Goal: Task Accomplishment & Management: Use online tool/utility

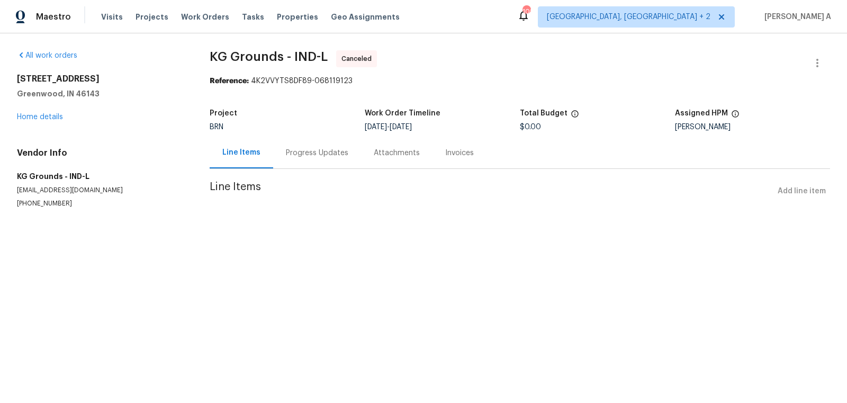
click at [297, 155] on div "Progress Updates" at bounding box center [317, 153] width 62 height 11
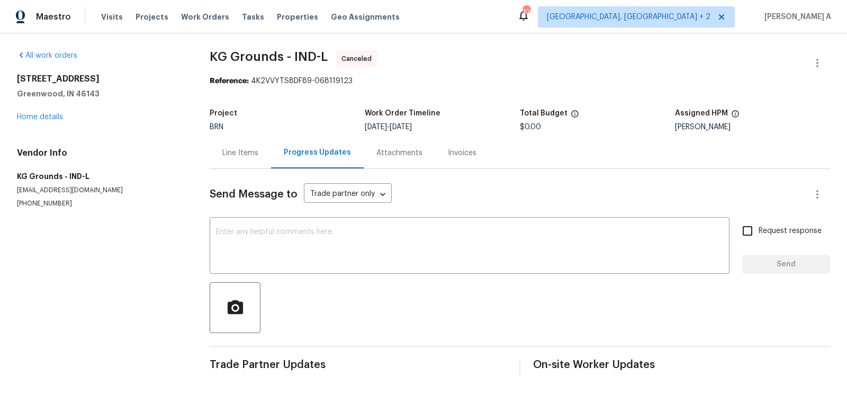
click at [218, 147] on div "Line Items" at bounding box center [240, 152] width 61 height 31
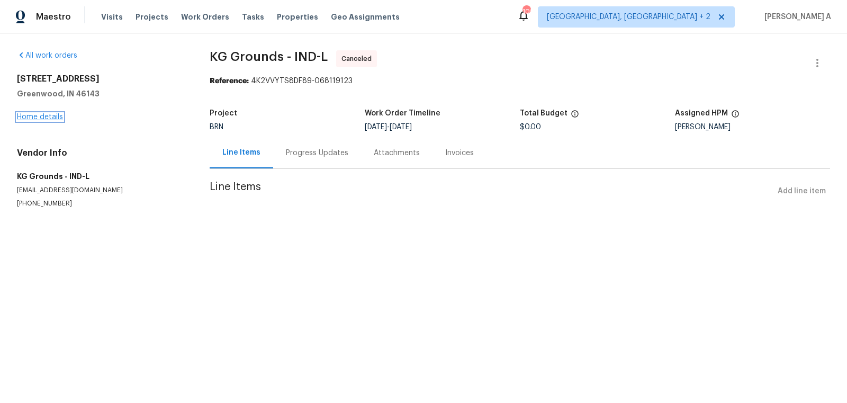
click at [57, 115] on link "Home details" at bounding box center [40, 116] width 46 height 7
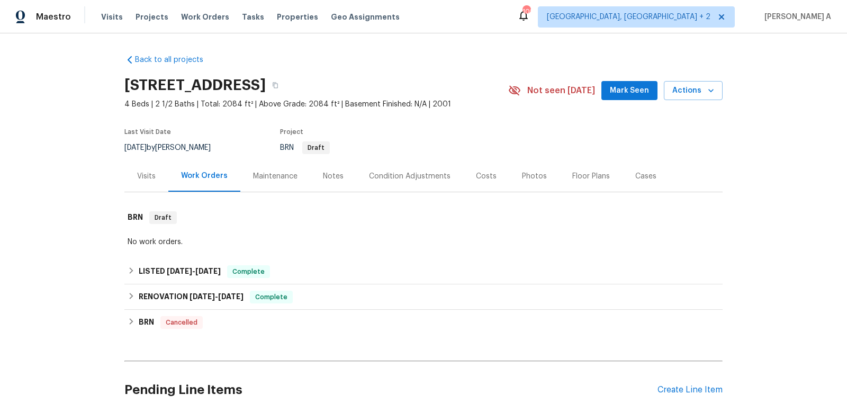
scroll to position [266, 0]
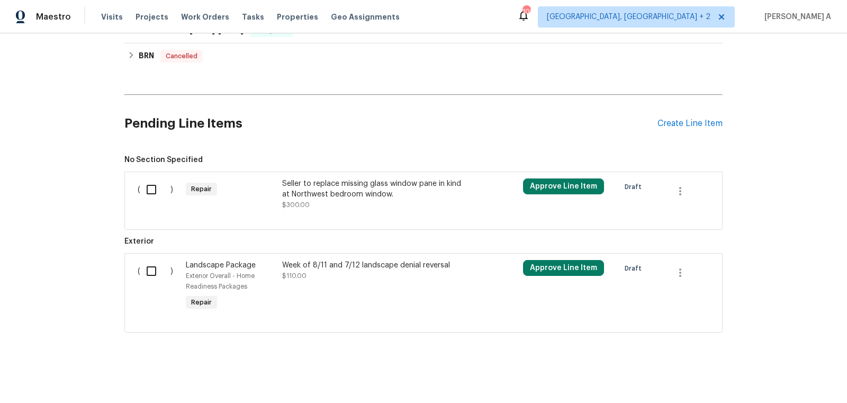
click at [387, 188] on div "Seller to replace missing glass window pane in kind at Northwest bedroom window." at bounding box center [375, 188] width 186 height 21
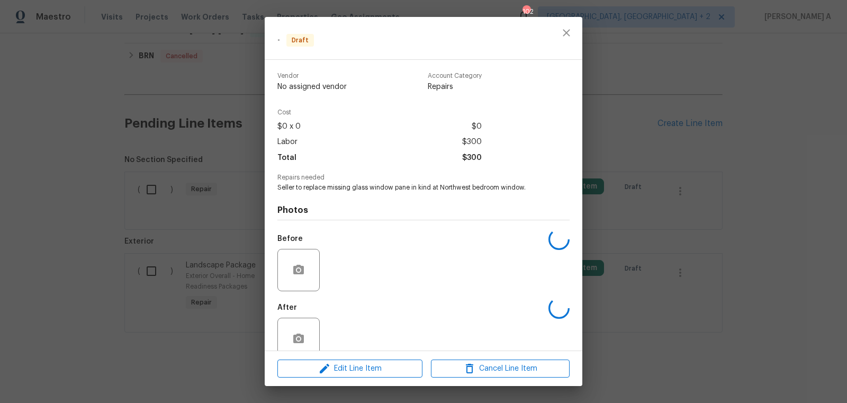
scroll to position [20, 0]
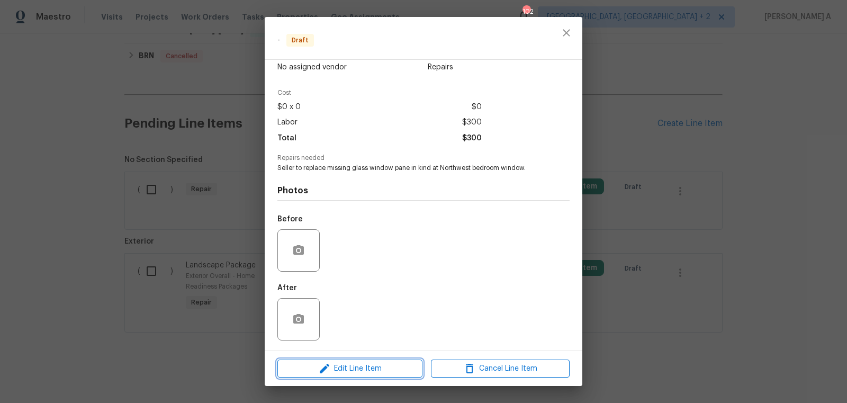
click at [392, 368] on span "Edit Line Item" at bounding box center [349, 368] width 139 height 13
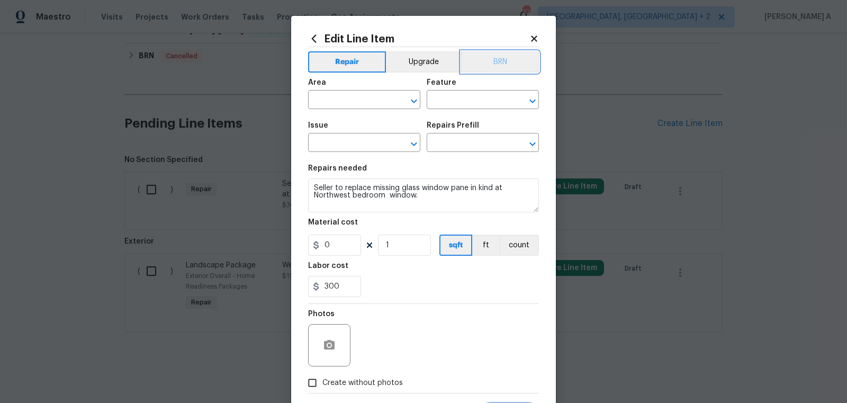
click at [498, 62] on button "BRN" at bounding box center [500, 61] width 78 height 21
click at [354, 107] on input "text" at bounding box center [349, 101] width 83 height 16
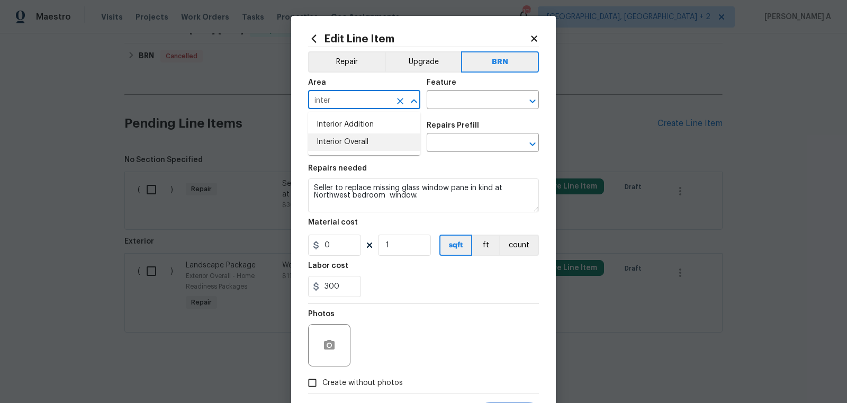
click at [367, 139] on li "Interior Overall" at bounding box center [364, 141] width 112 height 17
type input "Interior Overall"
click at [453, 104] on input "text" at bounding box center [467, 101] width 83 height 16
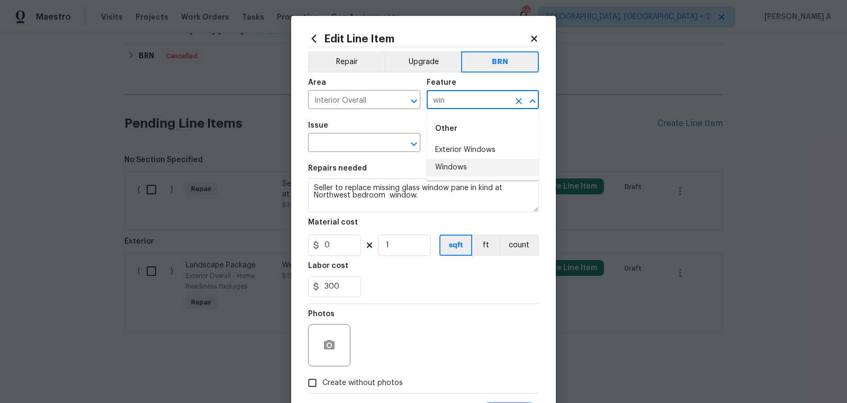
click at [471, 172] on li "Windows" at bounding box center [482, 167] width 112 height 17
type input "Windows"
click at [349, 138] on input "text" at bounding box center [349, 143] width 83 height 16
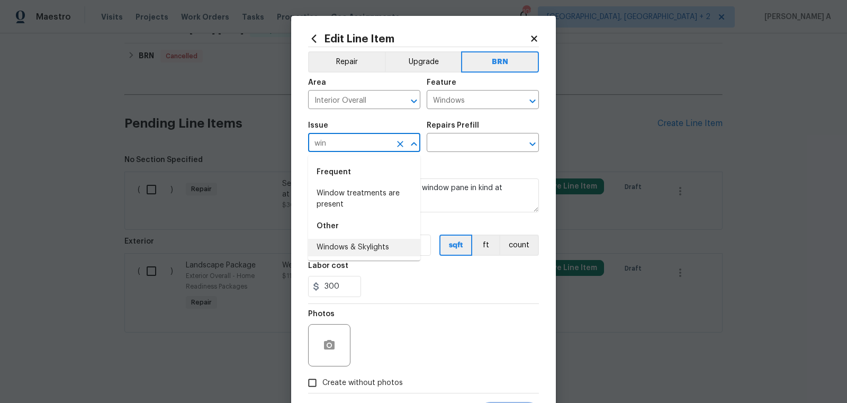
click at [367, 256] on li "Windows & Skylights" at bounding box center [364, 247] width 112 height 17
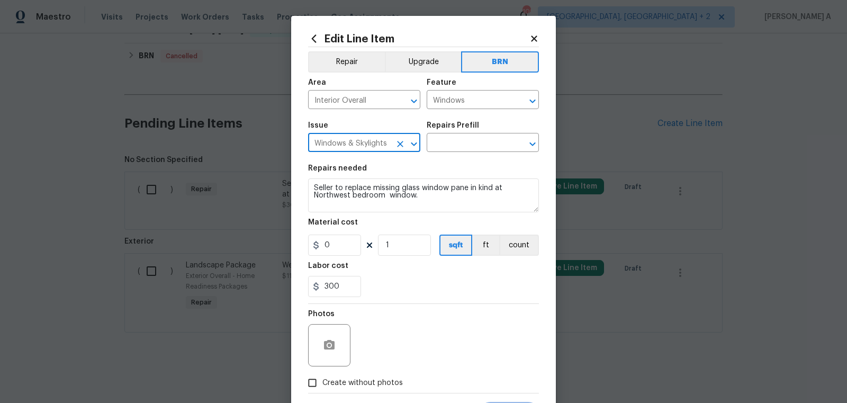
type input "Windows & Skylights"
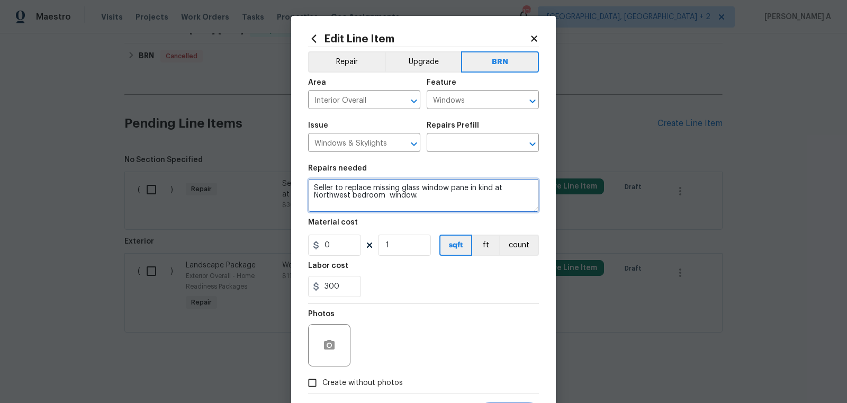
click at [383, 186] on textarea "Seller to replace missing glass window pane in kind at Northwest bedroom window." at bounding box center [423, 195] width 231 height 34
click at [477, 141] on input "text" at bounding box center [467, 143] width 83 height 16
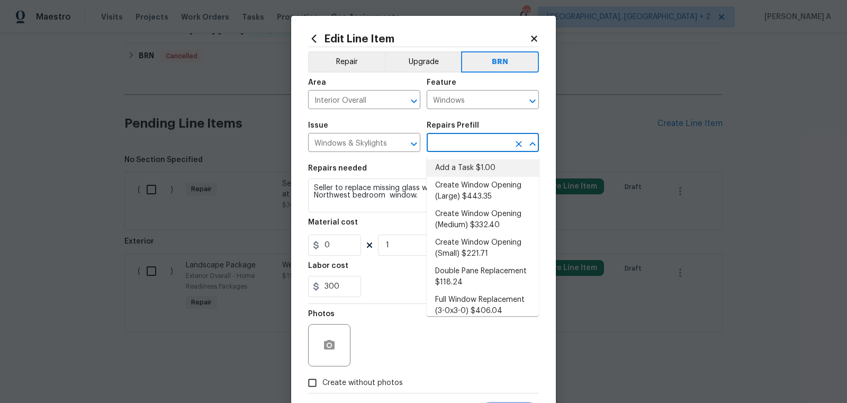
click at [477, 159] on li "Add a Task $1.00" at bounding box center [482, 167] width 112 height 17
type input "Add a Task $1.00"
type textarea "HPM to detail"
type input "1"
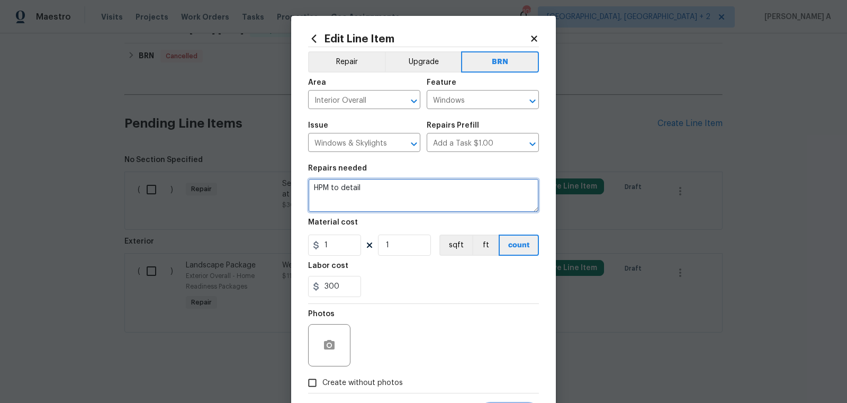
click at [439, 195] on textarea "HPM to detail" at bounding box center [423, 195] width 231 height 34
paste textarea "Seller to replace missing glass window pane in kind at Northwest bedroom window."
type textarea "Seller to replace missing glass window pane in kind at Northwest bedroom window."
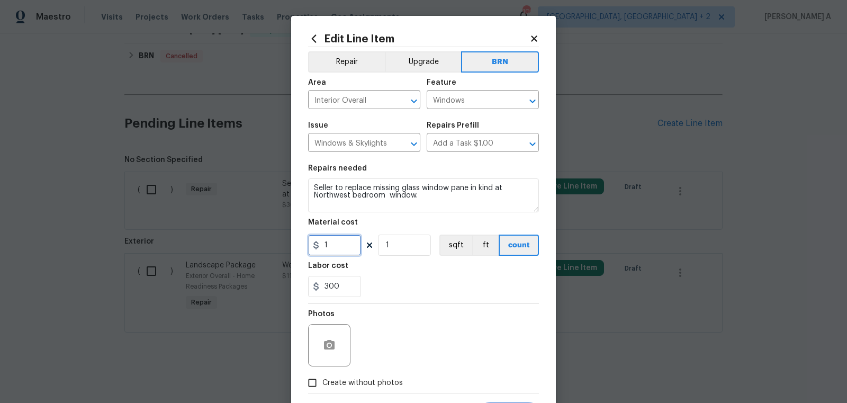
drag, startPoint x: 335, startPoint y: 251, endPoint x: 283, endPoint y: 251, distance: 52.9
click at [282, 251] on div "Edit Line Item Repair Upgrade BRN Area Interior Overall ​ Feature Windows ​ Iss…" at bounding box center [423, 201] width 847 height 403
type input "0"
click at [413, 266] on div "Labor cost" at bounding box center [423, 269] width 231 height 14
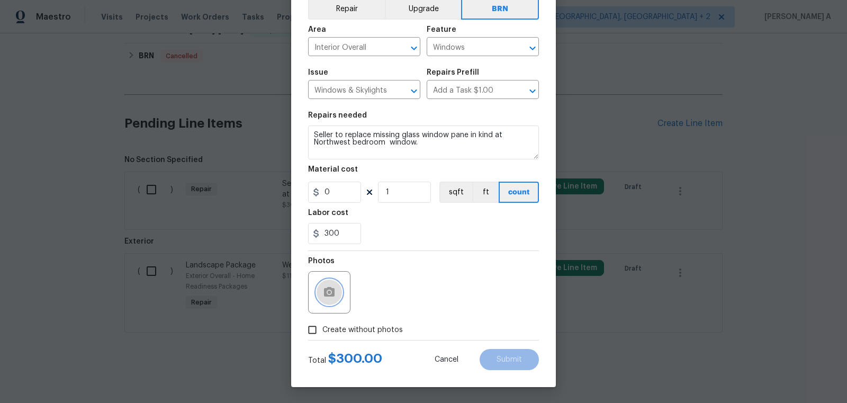
click at [325, 290] on icon "button" at bounding box center [329, 292] width 11 height 10
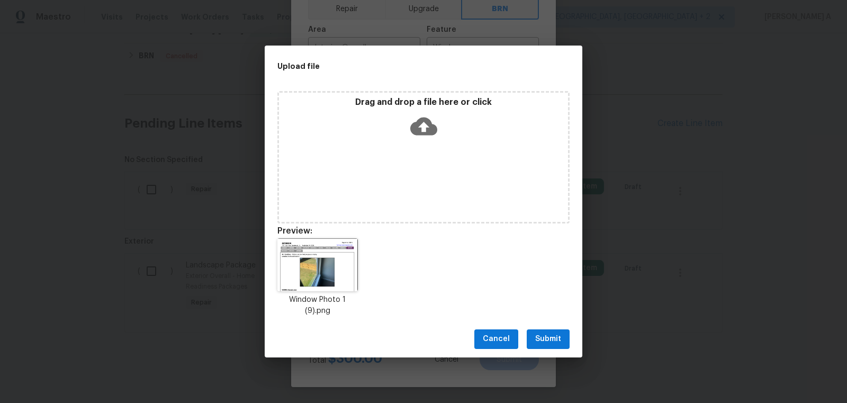
click at [552, 335] on span "Submit" at bounding box center [548, 338] width 26 height 13
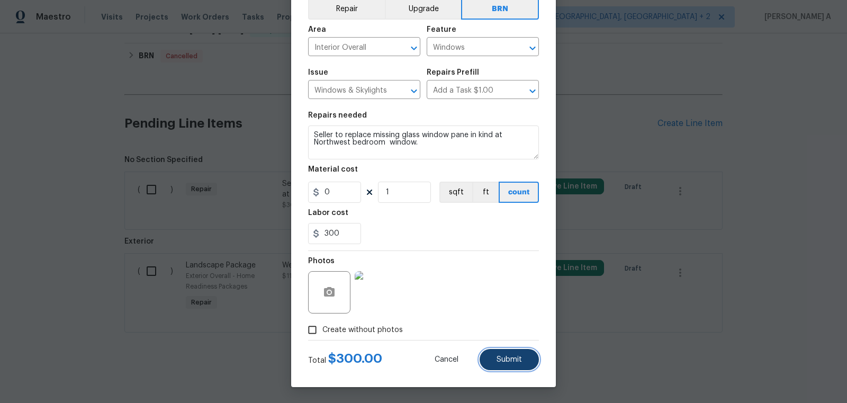
click at [522, 358] on button "Submit" at bounding box center [508, 359] width 59 height 21
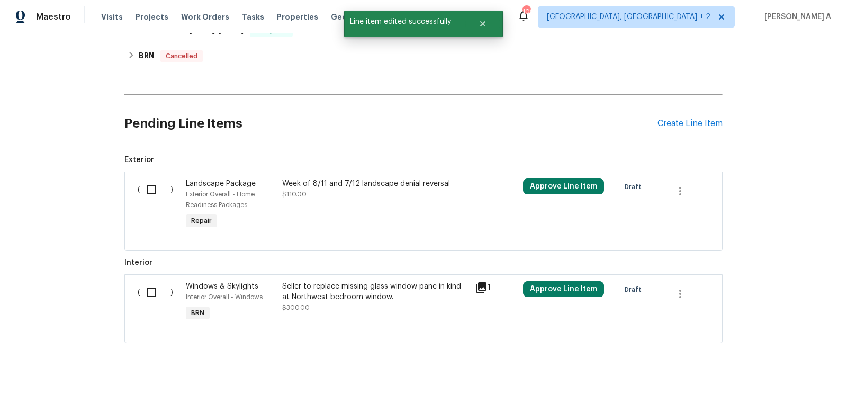
click at [159, 291] on input "checkbox" at bounding box center [155, 292] width 30 height 22
checkbox input "true"
click at [781, 382] on span "Create Work Order" at bounding box center [786, 376] width 70 height 13
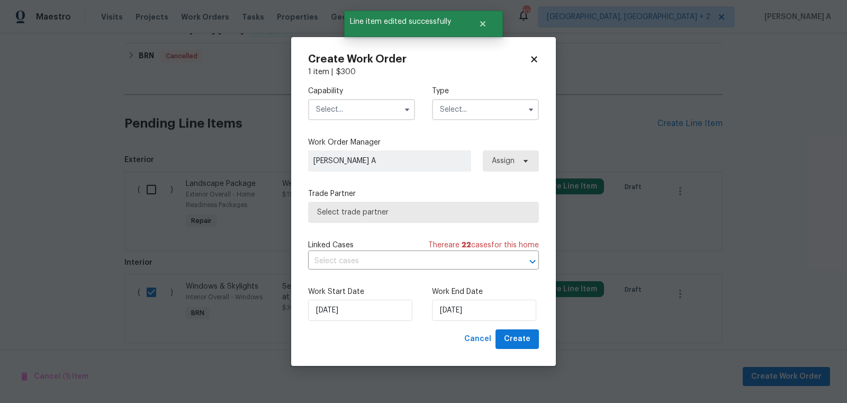
click at [372, 120] on div "Capability Type" at bounding box center [423, 102] width 231 height 51
click at [362, 94] on label "Capability" at bounding box center [361, 91] width 107 height 11
click at [362, 106] on input "text" at bounding box center [361, 109] width 107 height 21
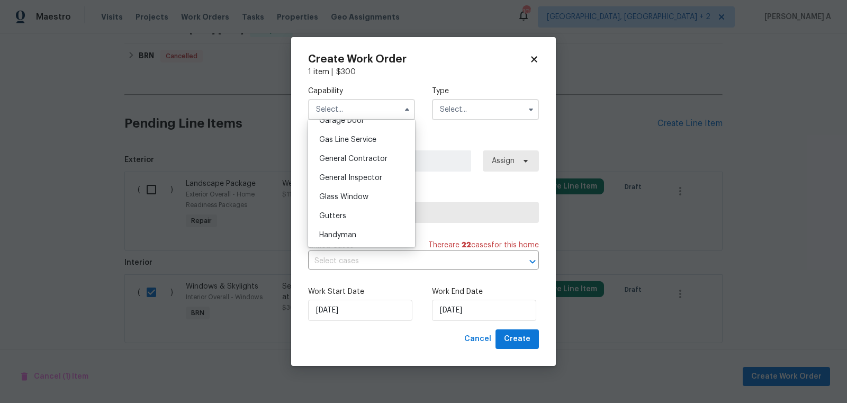
scroll to position [483, 0]
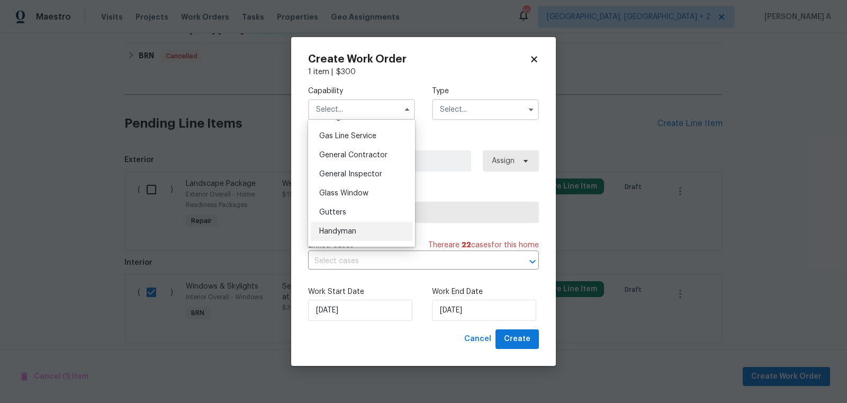
click at [361, 228] on div "Handyman" at bounding box center [362, 231] width 102 height 19
type input "Handyman"
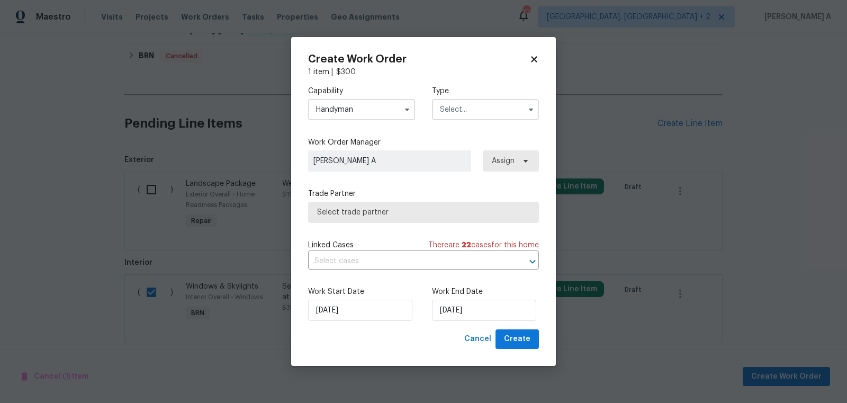
click at [473, 99] on input "text" at bounding box center [485, 109] width 107 height 21
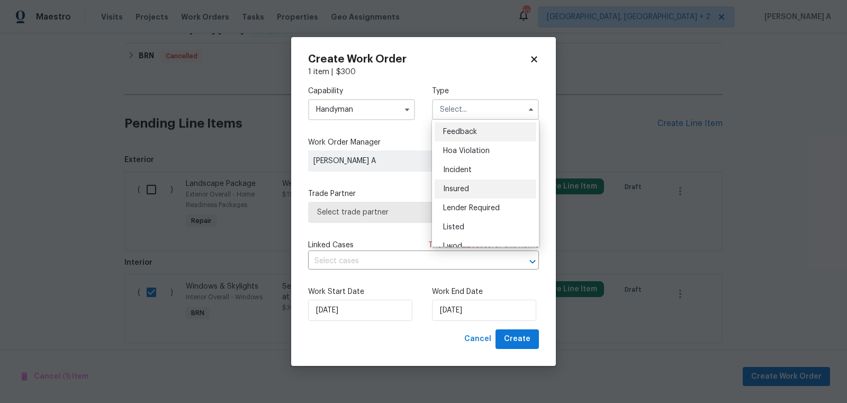
scroll to position [125, 0]
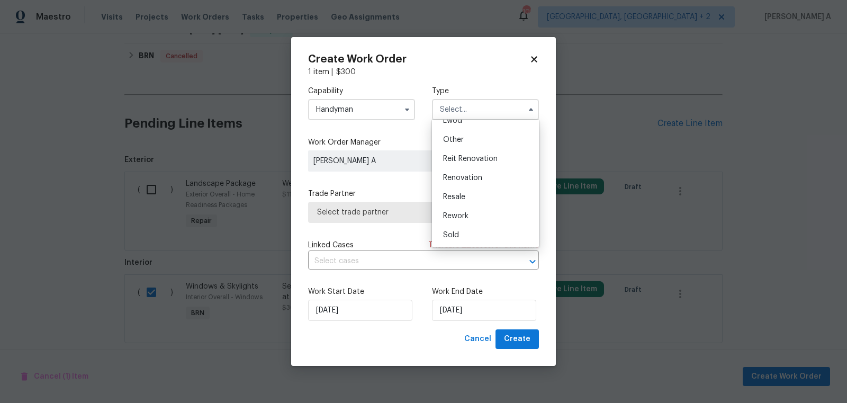
click at [473, 196] on div "Resale" at bounding box center [485, 196] width 102 height 19
type input "Resale"
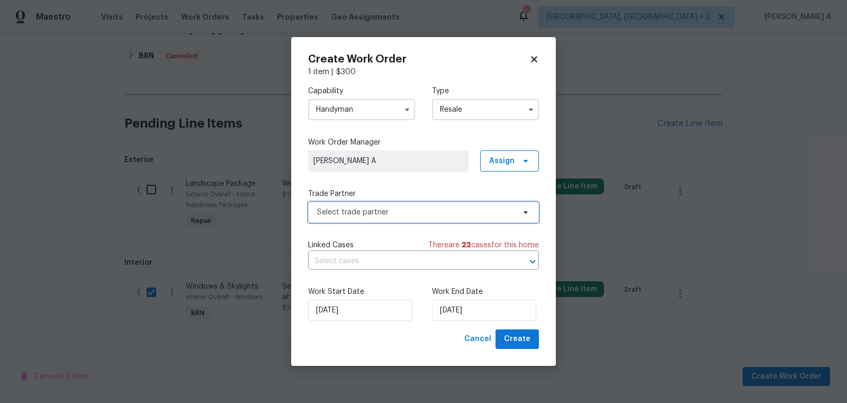
click at [418, 215] on span "Select trade partner" at bounding box center [415, 212] width 197 height 11
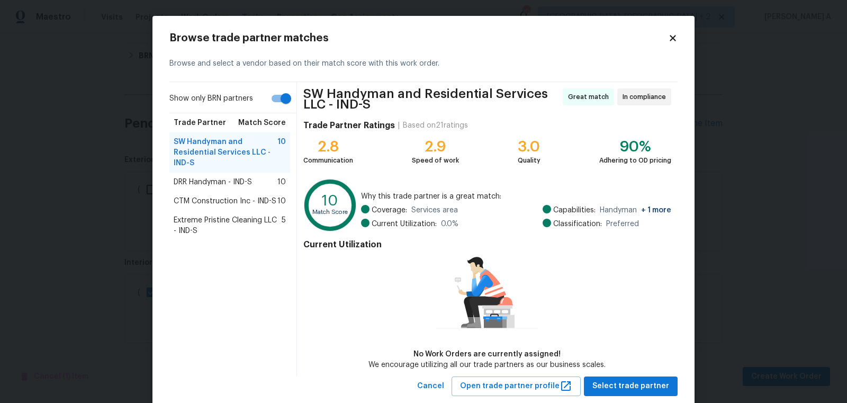
click at [233, 179] on span "DRR Handyman - IND-S" at bounding box center [213, 182] width 78 height 11
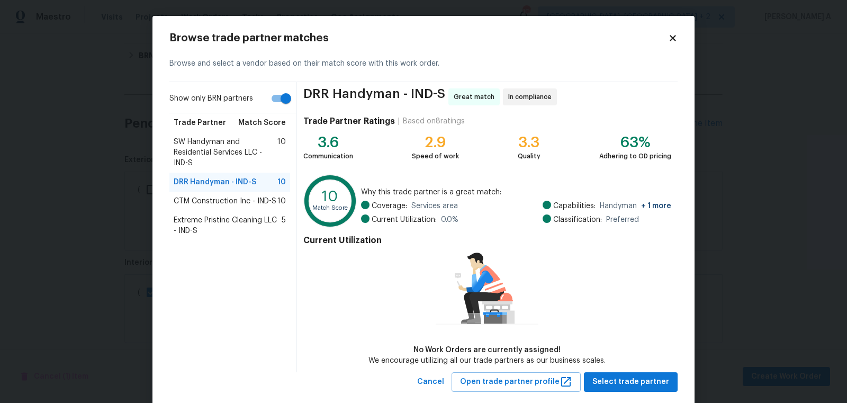
scroll to position [20, 0]
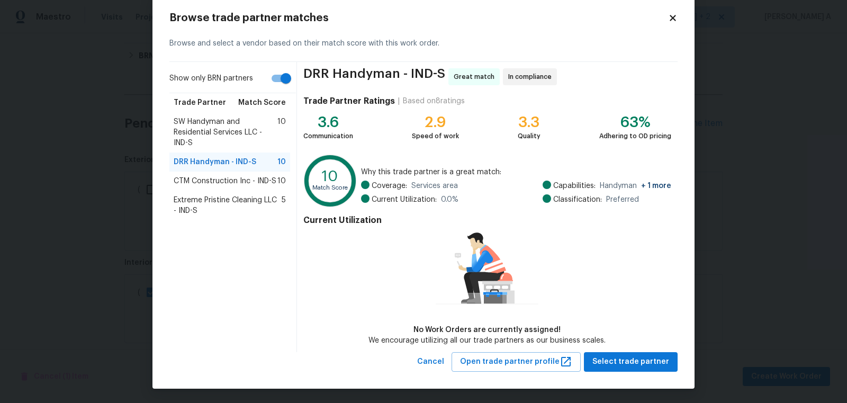
click at [223, 125] on span "SW Handyman and Residential Services LLC - IND-S" at bounding box center [226, 132] width 104 height 32
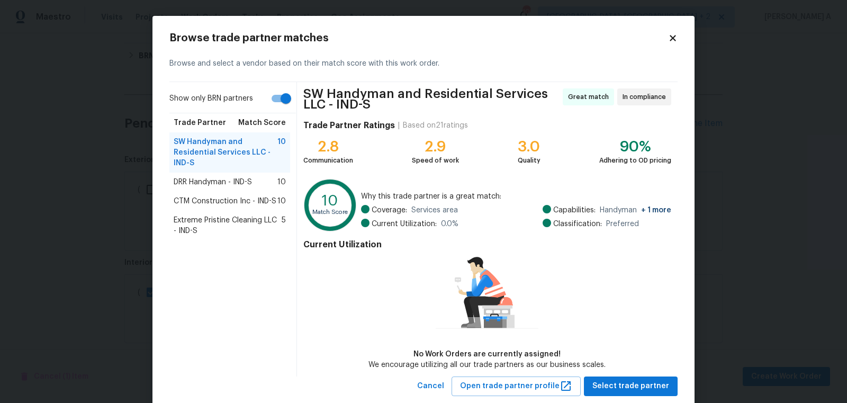
click at [239, 178] on span "DRR Handyman - IND-S" at bounding box center [213, 182] width 78 height 11
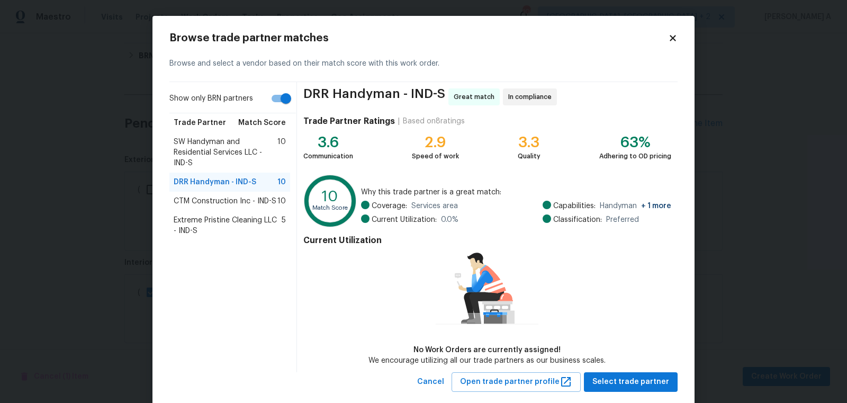
scroll to position [20, 0]
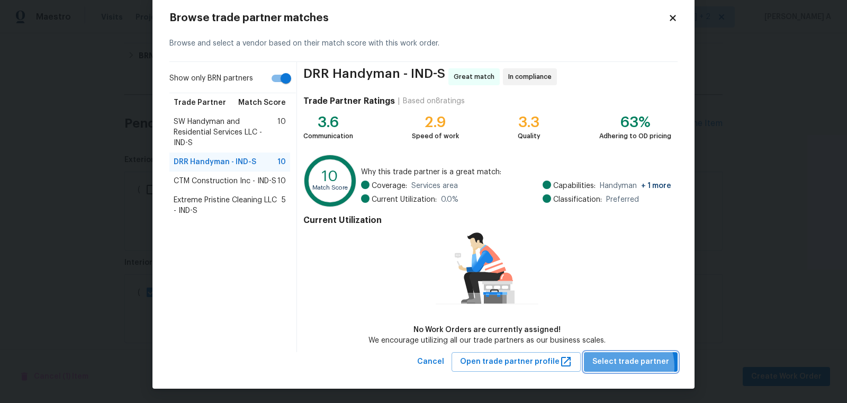
click at [625, 365] on span "Select trade partner" at bounding box center [630, 361] width 77 height 13
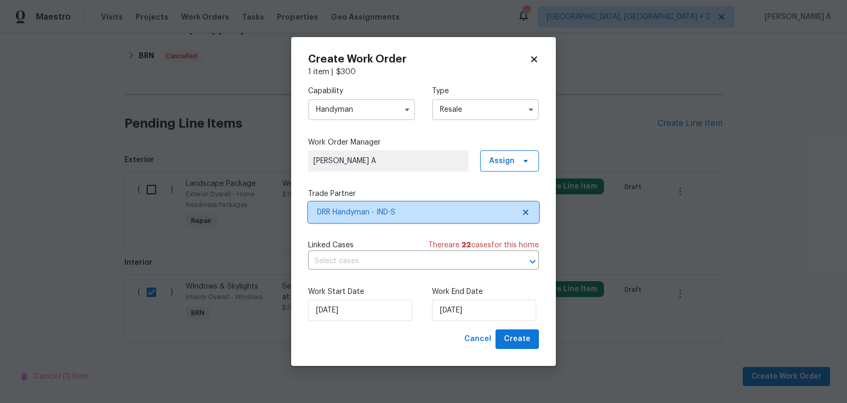
scroll to position [0, 0]
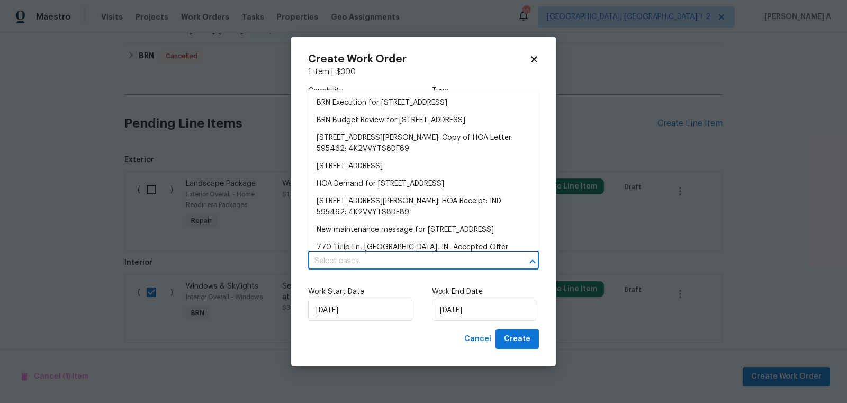
click at [362, 269] on input "text" at bounding box center [408, 261] width 201 height 16
click at [362, 97] on li "BRN Execution for 770 Tulip Ln, Greenwood, IN 46143" at bounding box center [423, 102] width 231 height 17
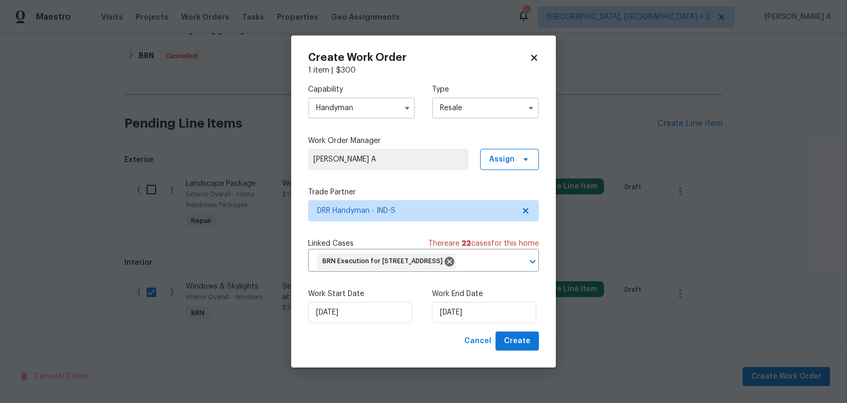
click at [337, 331] on div "Work Start Date 10/3/2025 Work End Date 10/3/2025" at bounding box center [423, 305] width 231 height 51
click at [338, 319] on input "[DATE]" at bounding box center [360, 312] width 104 height 21
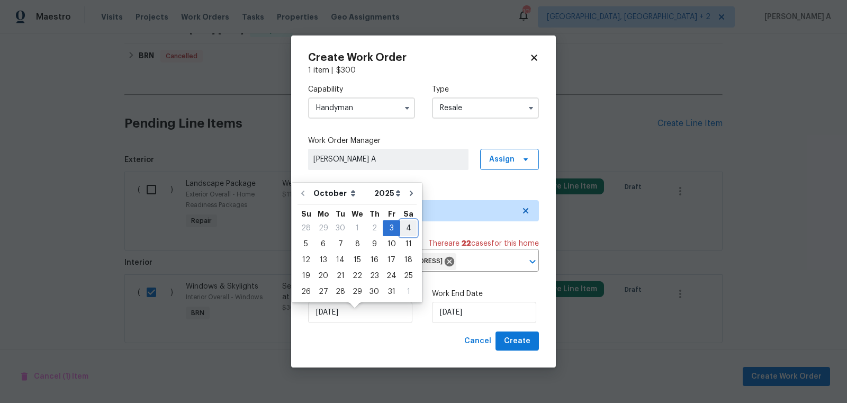
click at [404, 226] on div "4" at bounding box center [408, 228] width 16 height 15
type input "10/4/2025"
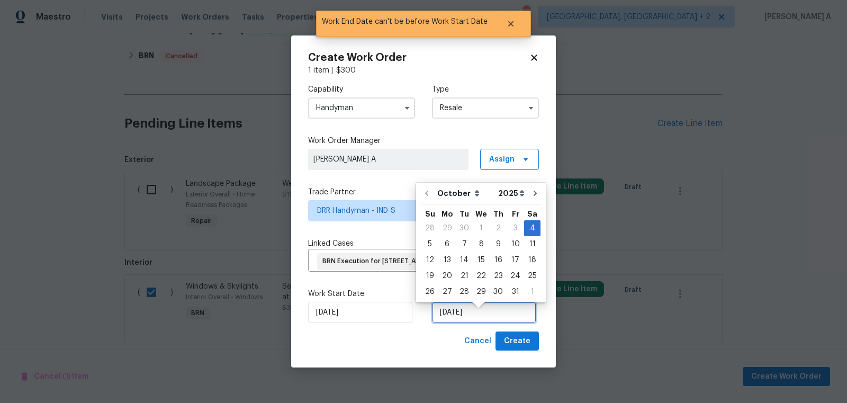
click at [463, 315] on input "10/4/2025" at bounding box center [484, 312] width 104 height 21
click at [458, 241] on div "7" at bounding box center [464, 243] width 17 height 15
type input "10/7/2025"
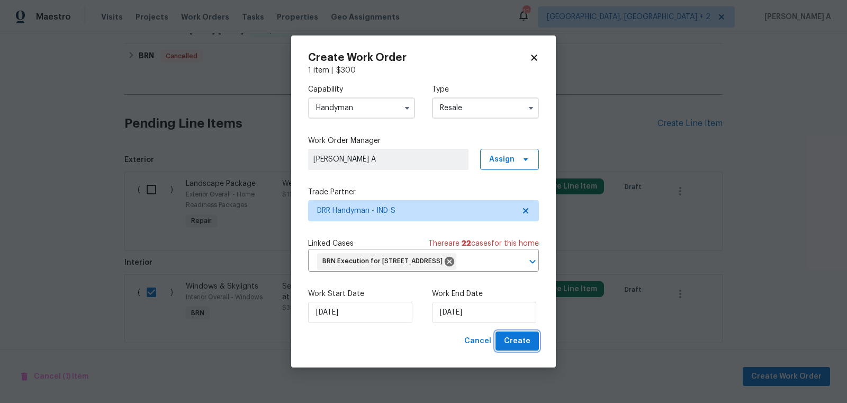
click at [526, 351] on button "Create" at bounding box center [516, 341] width 43 height 20
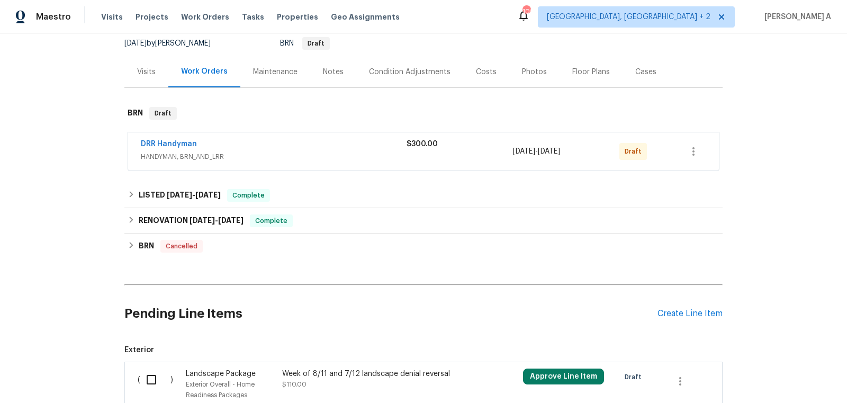
scroll to position [94, 0]
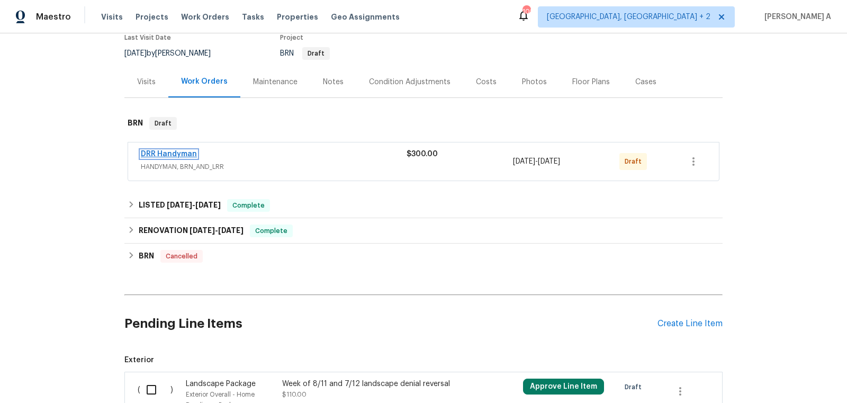
click at [174, 156] on link "DRR Handyman" at bounding box center [169, 153] width 56 height 7
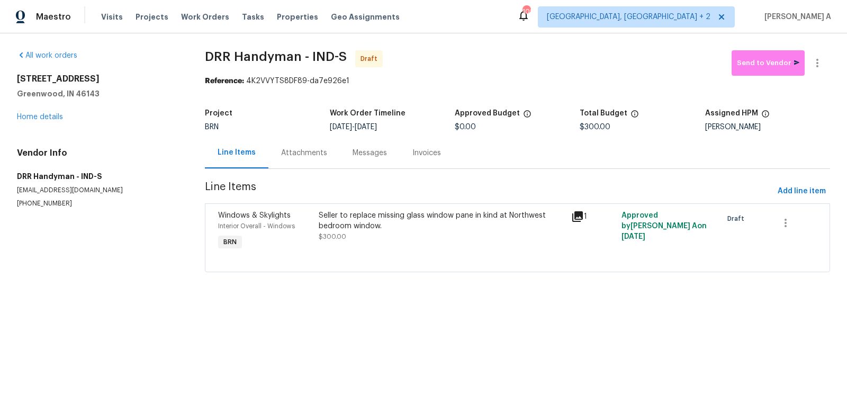
click at [281, 150] on div "Attachments" at bounding box center [304, 153] width 46 height 11
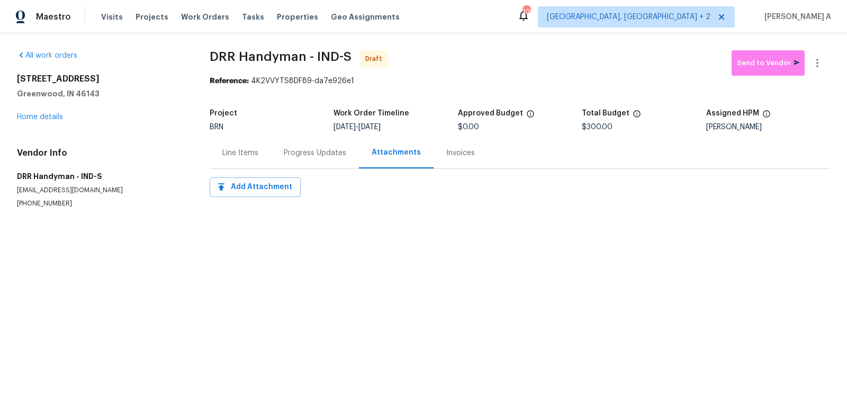
click at [294, 151] on div "Progress Updates" at bounding box center [315, 153] width 62 height 11
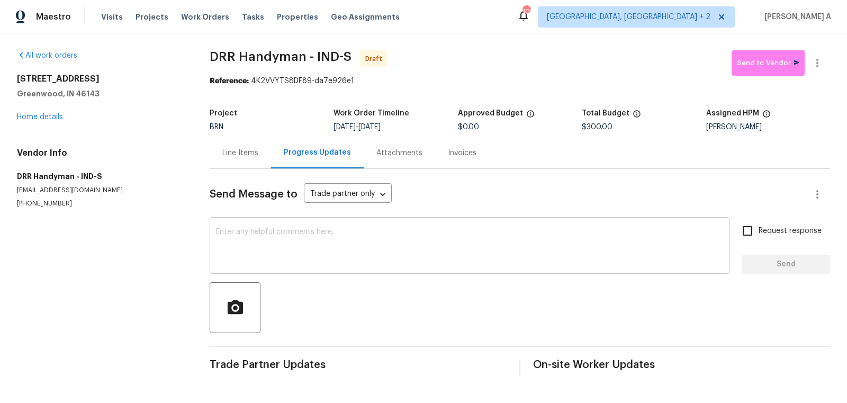
click at [231, 242] on textarea at bounding box center [469, 246] width 507 height 37
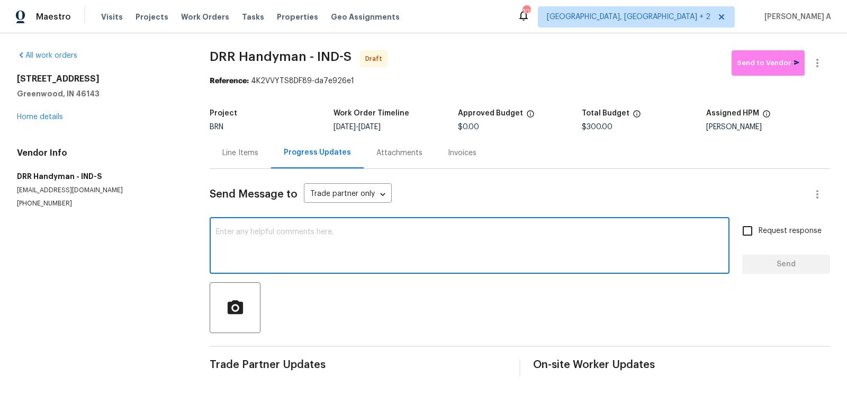
click at [231, 242] on textarea at bounding box center [469, 246] width 507 height 37
paste textarea "Hi, I'm Akshay from Opendoor. Just wanted to check if you received the workorde…"
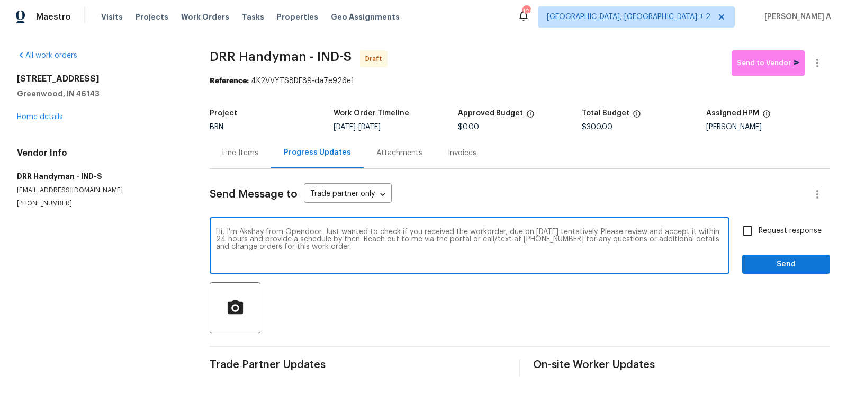
type textarea "Hi, I'm Akshay from Opendoor. Just wanted to check if you received the workorde…"
click at [741, 228] on input "Request response" at bounding box center [747, 231] width 22 height 22
checkbox input "true"
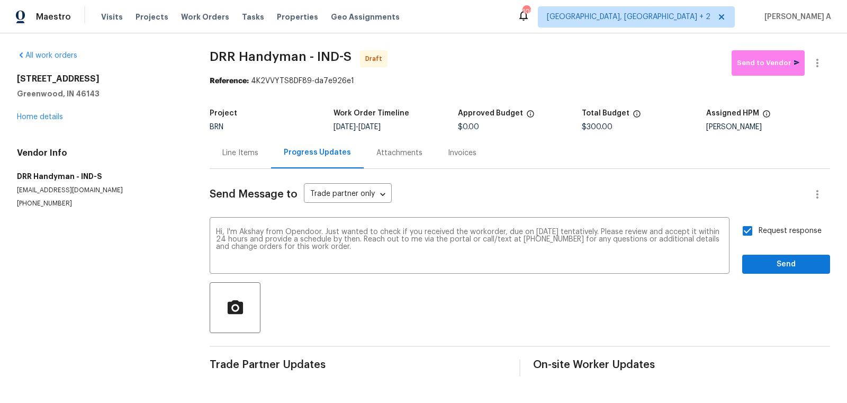
click at [796, 253] on div "Request response Send" at bounding box center [786, 247] width 88 height 54
click at [794, 266] on span "Send" at bounding box center [785, 264] width 71 height 13
click at [818, 55] on button "button" at bounding box center [816, 62] width 25 height 25
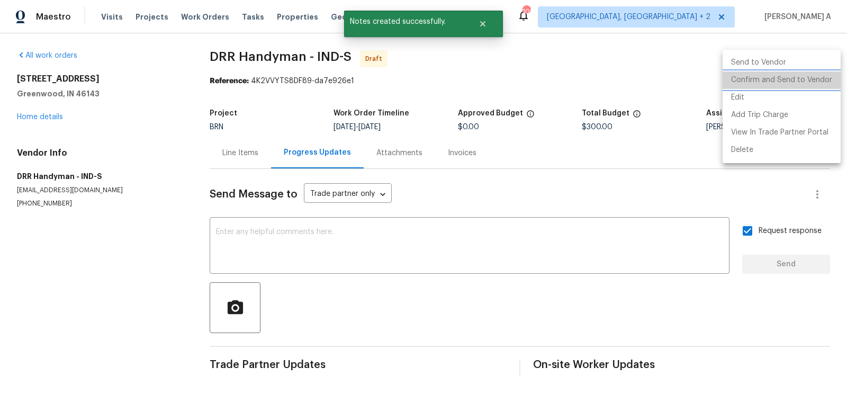
click at [823, 75] on li "Confirm and Send to Vendor" at bounding box center [781, 79] width 118 height 17
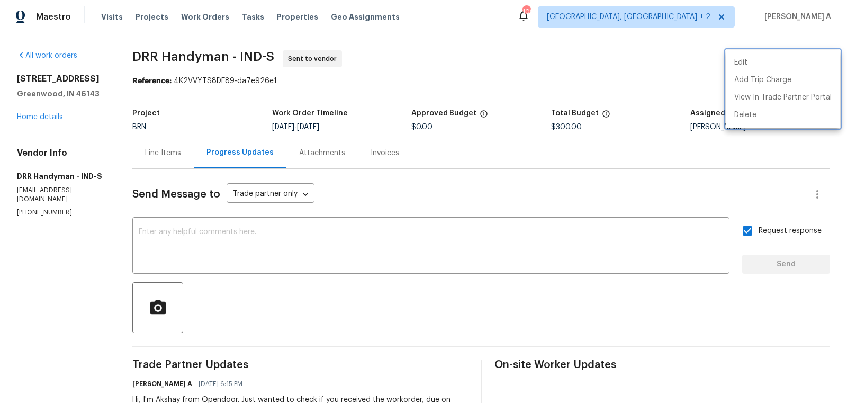
click at [275, 47] on div at bounding box center [423, 201] width 847 height 403
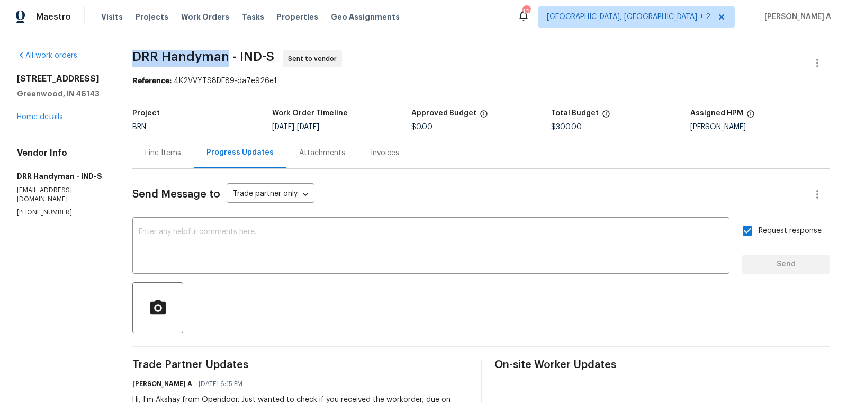
copy span "DRR Handyman"
drag, startPoint x: 226, startPoint y: 58, endPoint x: 128, endPoint y: 57, distance: 98.9
click at [128, 57] on div "All work orders 770 Tulip Ln Greenwood, IN 46143 Home details Vendor Info DRR H…" at bounding box center [423, 249] width 847 height 433
click at [177, 154] on div "Line Items" at bounding box center [163, 153] width 36 height 11
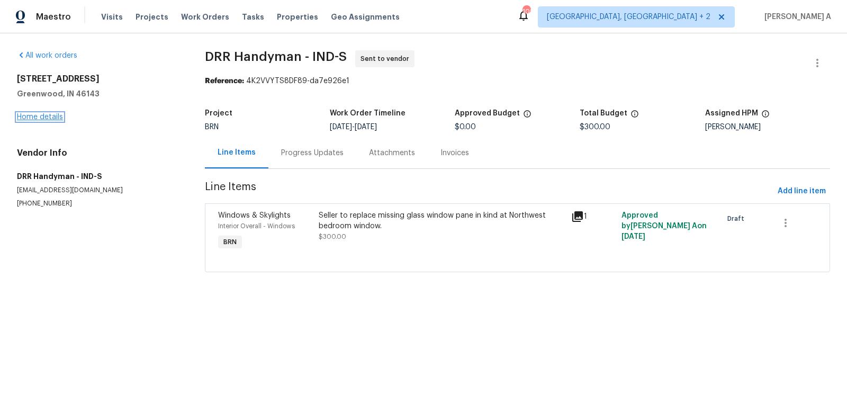
click at [34, 118] on link "Home details" at bounding box center [40, 116] width 46 height 7
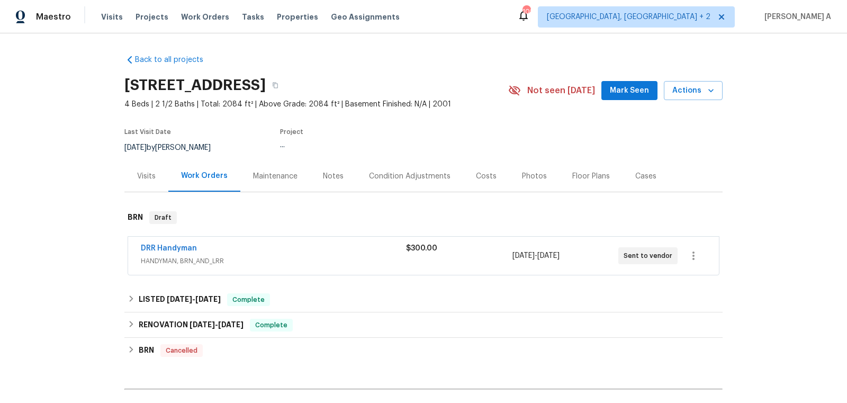
scroll to position [213, 0]
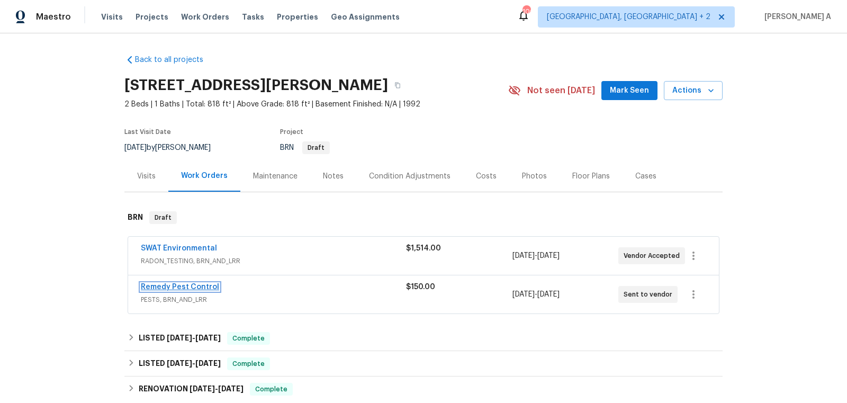
click at [201, 287] on link "Remedy Pest Control" at bounding box center [180, 286] width 78 height 7
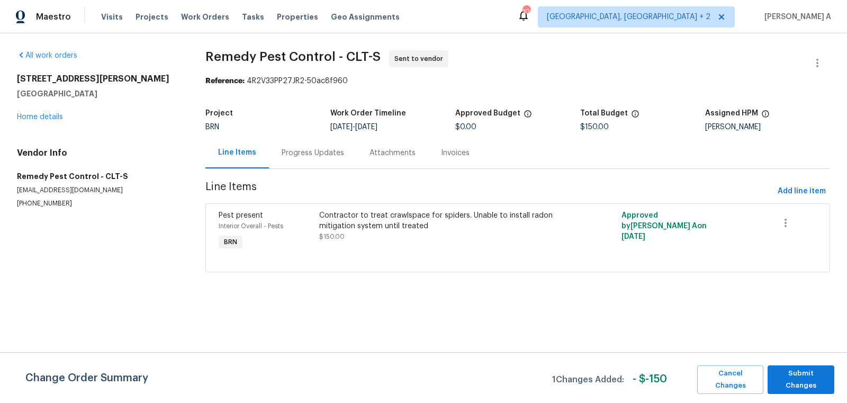
click at [808, 391] on div "Change Order Summary 1 Changes Added: - $ -150 Cancel Changes Submit Changes" at bounding box center [423, 377] width 847 height 51
click at [806, 379] on span "Submit Changes" at bounding box center [800, 379] width 56 height 24
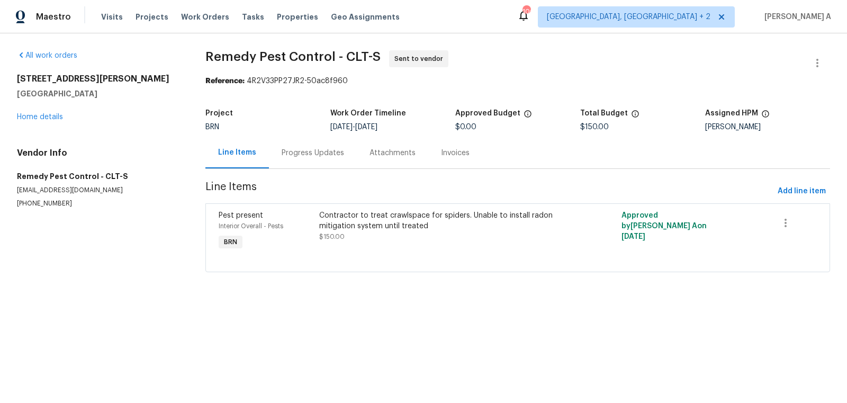
click at [308, 145] on div "Progress Updates" at bounding box center [313, 152] width 88 height 31
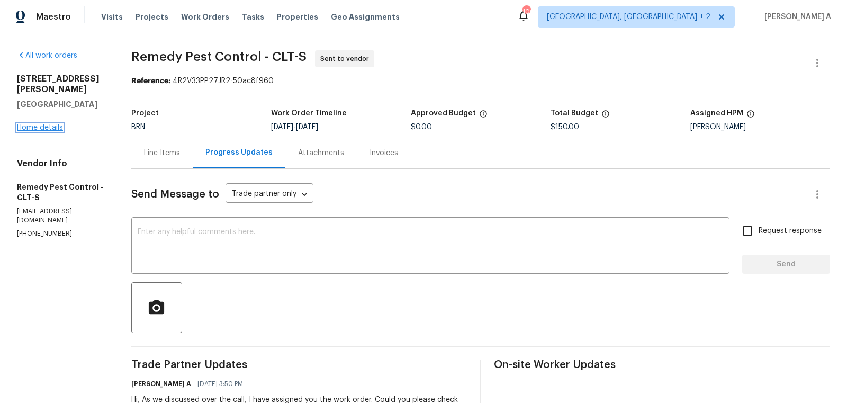
click at [36, 124] on link "Home details" at bounding box center [40, 127] width 46 height 7
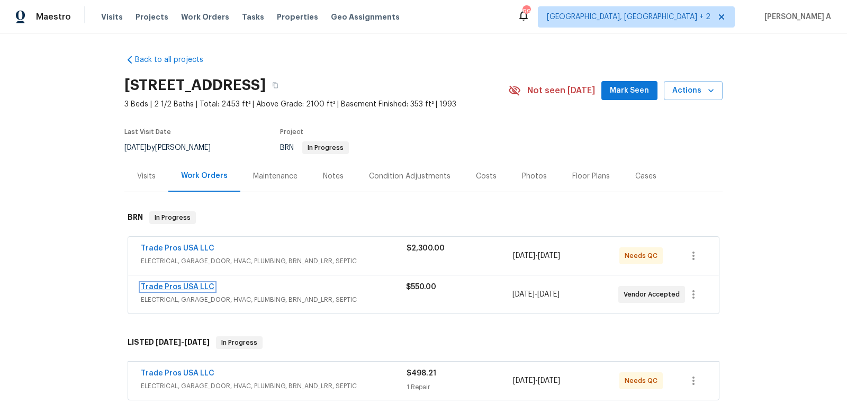
click at [184, 287] on link "Trade Pros USA LLC" at bounding box center [178, 286] width 74 height 7
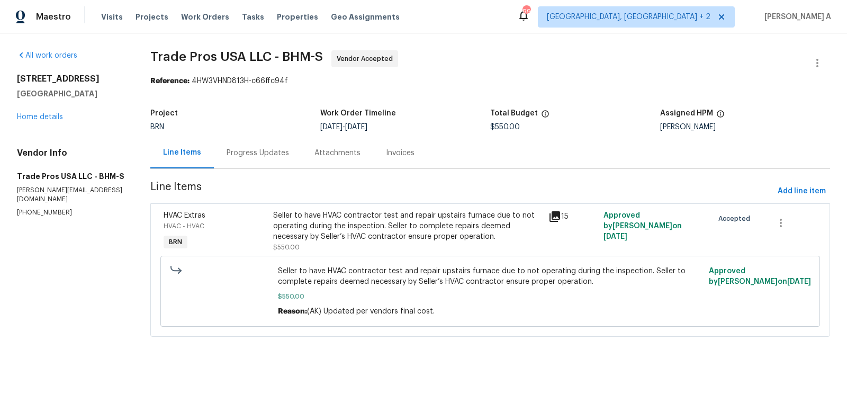
click at [273, 149] on div "Progress Updates" at bounding box center [257, 153] width 62 height 11
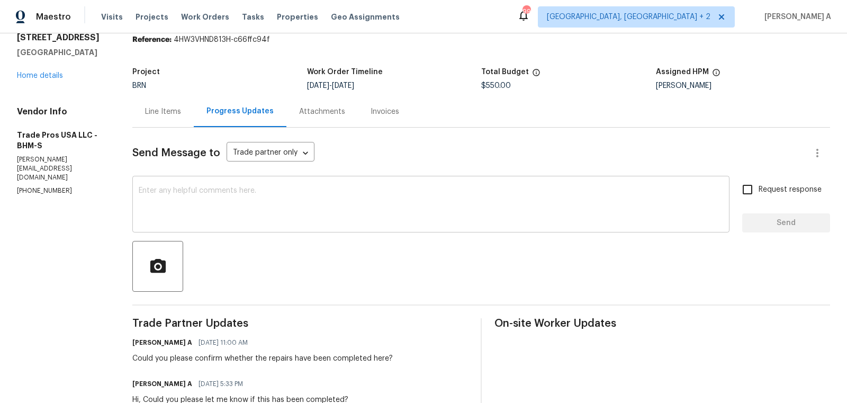
scroll to position [43, 0]
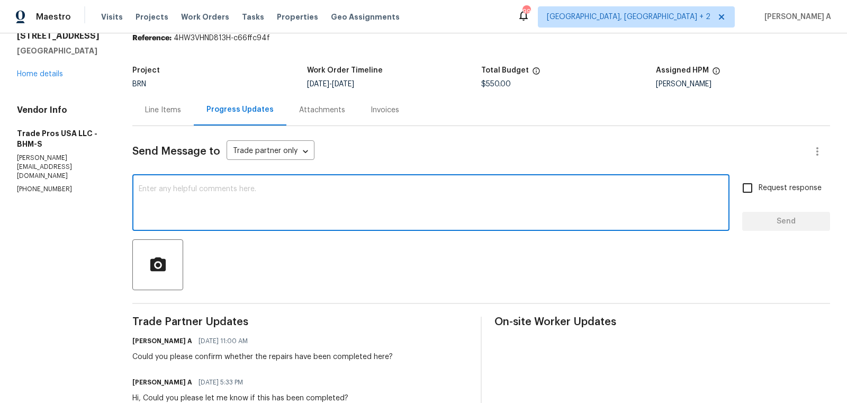
click at [345, 205] on textarea at bounding box center [431, 203] width 584 height 37
type textarea "Please upload the completed the pictures as soon as possible"
click at [758, 192] on input "Request response" at bounding box center [747, 188] width 22 height 22
checkbox input "true"
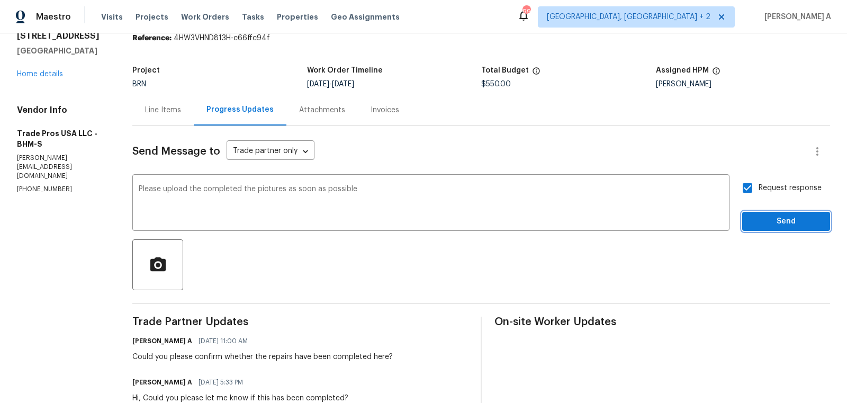
click at [781, 215] on span "Send" at bounding box center [785, 221] width 71 height 13
